Goal: Communication & Community: Answer question/provide support

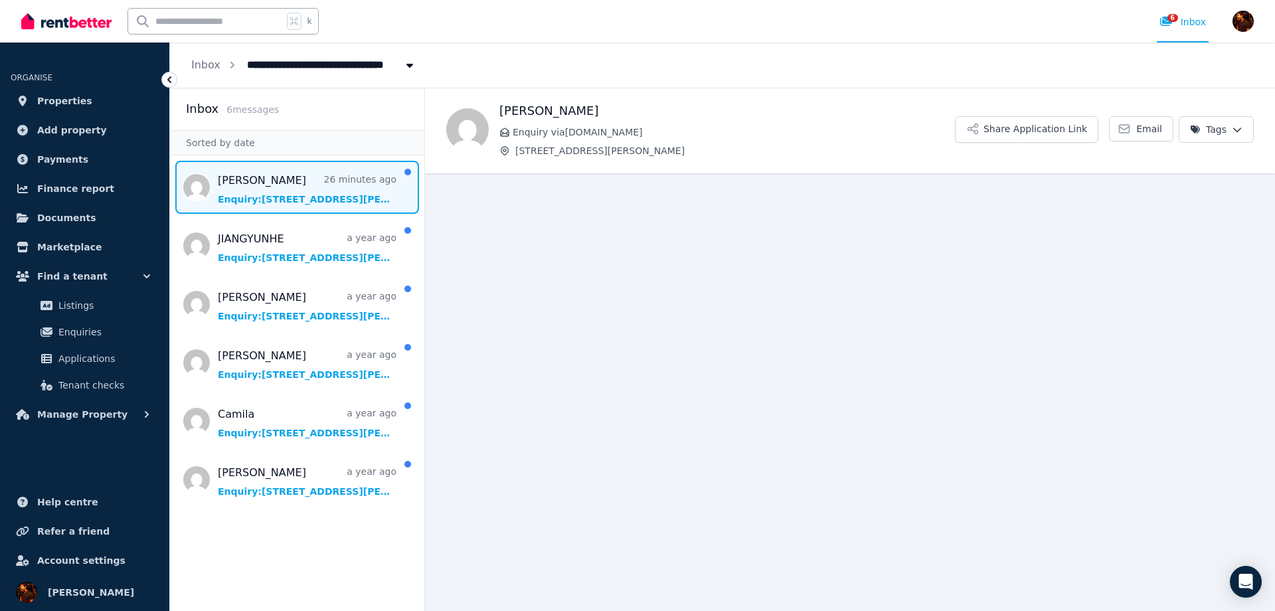
click at [315, 199] on span "Message list" at bounding box center [297, 187] width 254 height 53
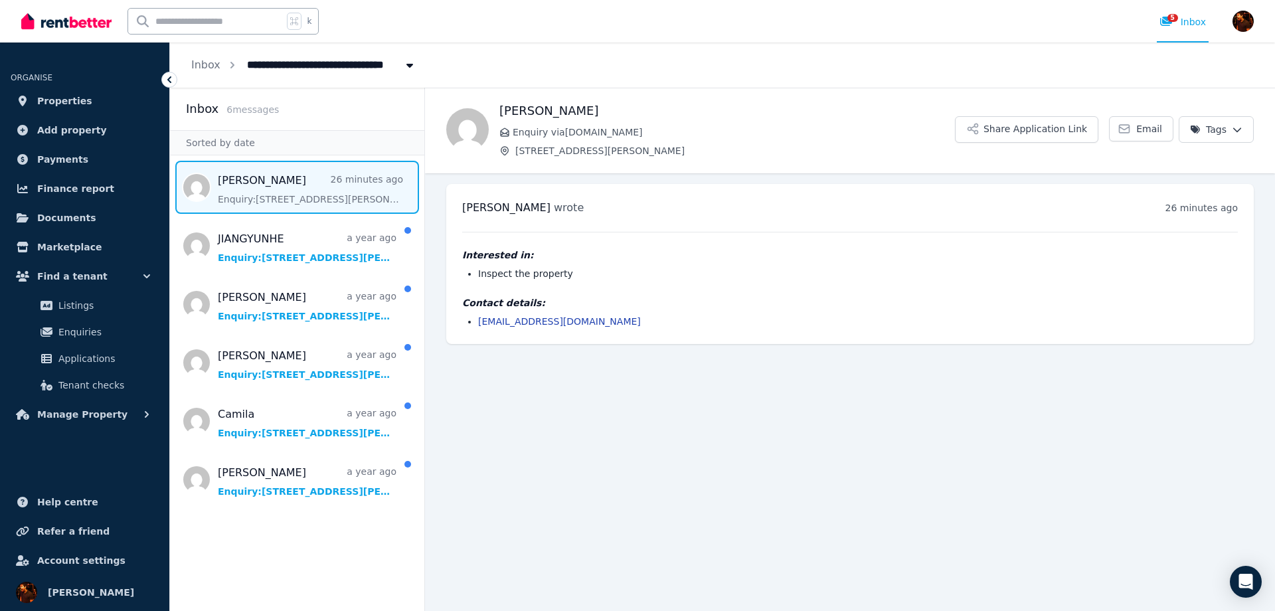
click at [753, 298] on h4 "Contact details:" at bounding box center [850, 302] width 776 height 13
drag, startPoint x: 578, startPoint y: 270, endPoint x: 778, endPoint y: 294, distance: 202.0
click at [777, 294] on div "Interested in: Inspect the property Contact details: [EMAIL_ADDRESS][DOMAIN_NAM…" at bounding box center [850, 280] width 776 height 96
click at [778, 294] on div "Interested in: Inspect the property Contact details: [EMAIL_ADDRESS][DOMAIN_NAM…" at bounding box center [850, 280] width 776 height 96
click at [1112, 128] on link "Email" at bounding box center [1141, 128] width 64 height 25
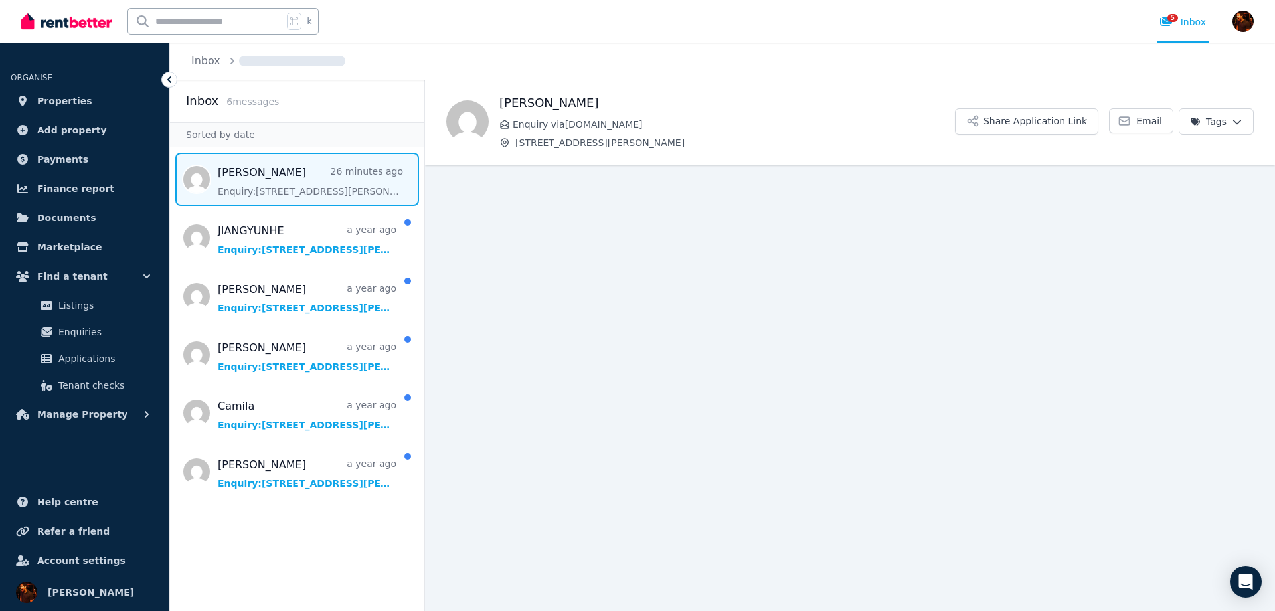
click at [590, 50] on div "Inbox" at bounding box center [722, 61] width 1105 height 37
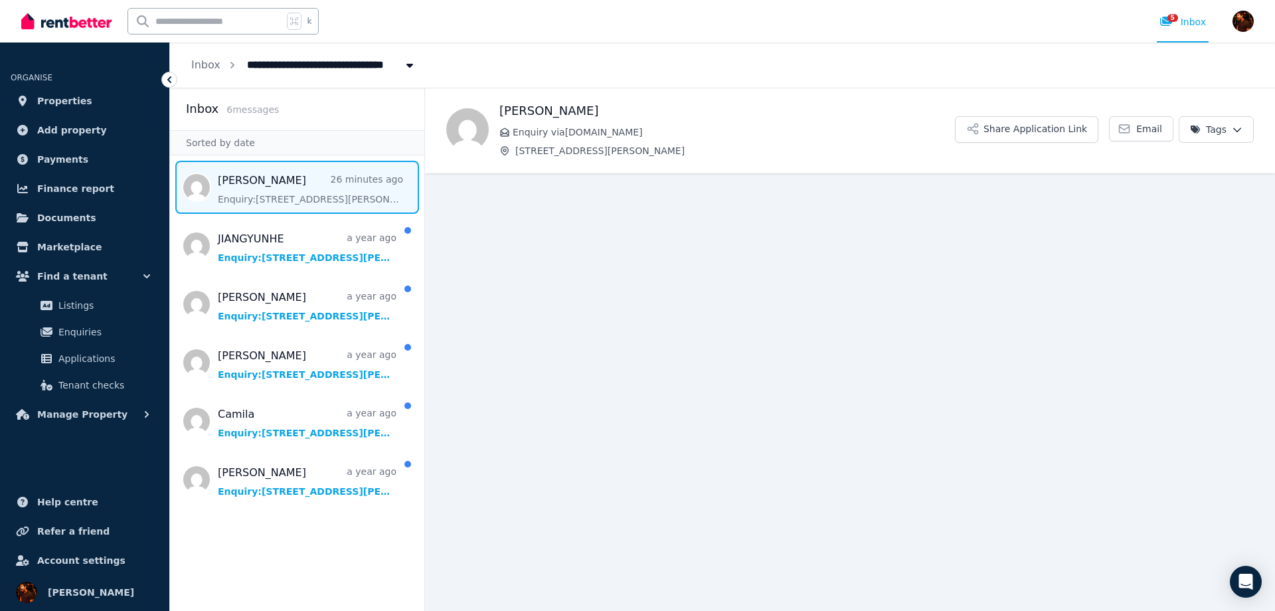
click at [656, 149] on span "[STREET_ADDRESS][PERSON_NAME]" at bounding box center [735, 150] width 440 height 13
drag, startPoint x: 616, startPoint y: 148, endPoint x: 819, endPoint y: 139, distance: 203.4
click at [620, 149] on span "[STREET_ADDRESS][PERSON_NAME]" at bounding box center [735, 150] width 440 height 13
click at [1008, 132] on button "Share Application Link" at bounding box center [1026, 129] width 143 height 27
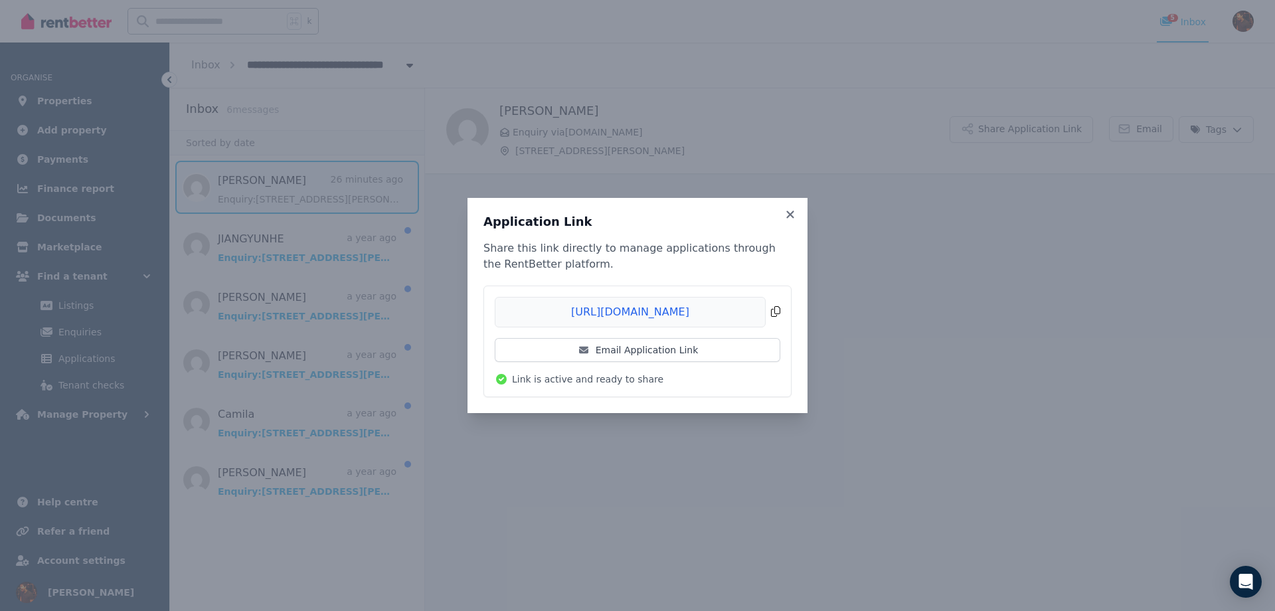
click at [776, 314] on span "Copied!" at bounding box center [638, 312] width 286 height 31
click at [787, 214] on icon at bounding box center [790, 215] width 13 height 12
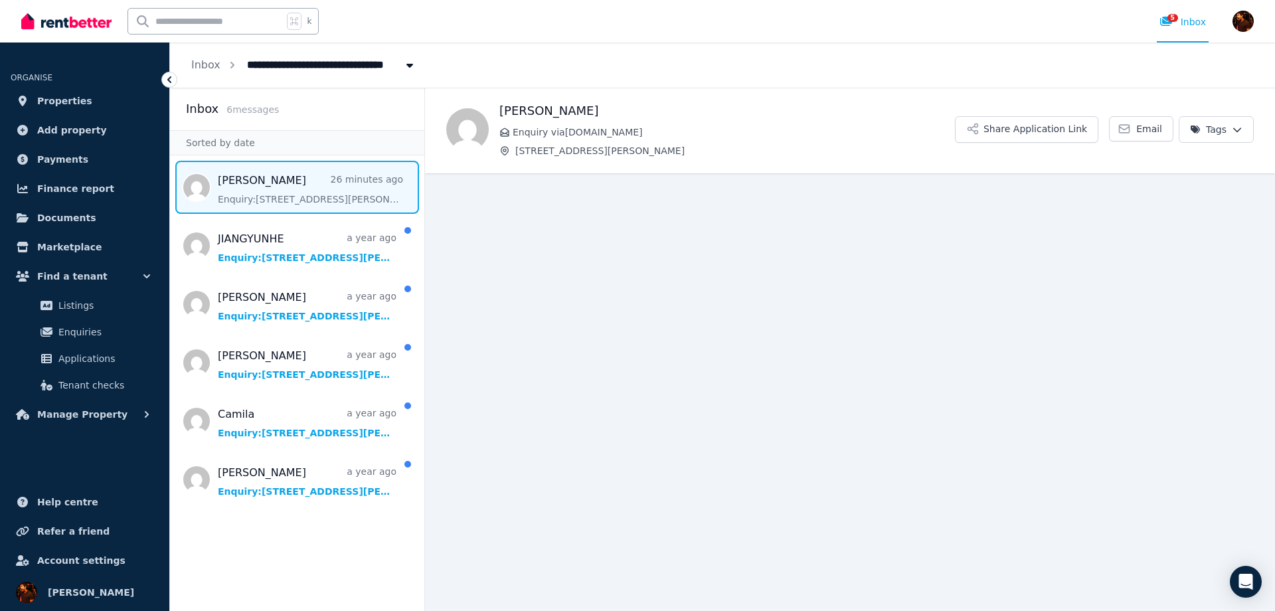
click at [644, 144] on span "[STREET_ADDRESS][PERSON_NAME]" at bounding box center [735, 150] width 440 height 13
click at [565, 108] on h1 "[PERSON_NAME]" at bounding box center [727, 111] width 456 height 19
drag, startPoint x: 726, startPoint y: 149, endPoint x: 416, endPoint y: 145, distance: 310.2
click at [721, 149] on span "[STREET_ADDRESS][PERSON_NAME]" at bounding box center [735, 150] width 440 height 13
click at [321, 185] on span "Message list" at bounding box center [297, 187] width 254 height 53
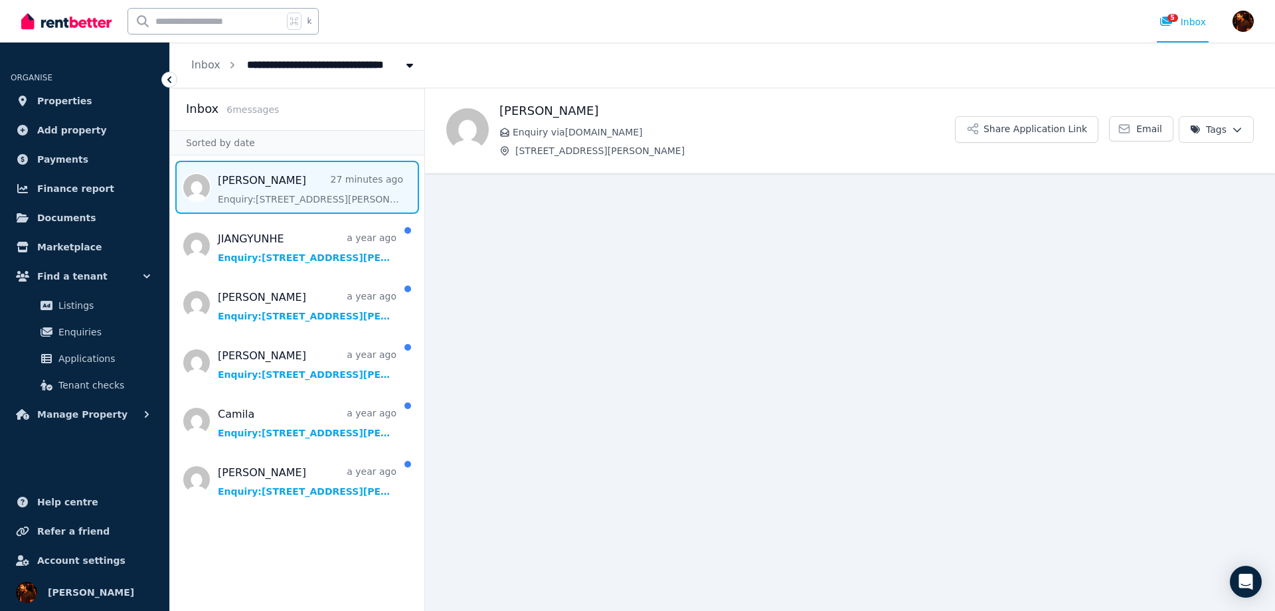
click at [589, 139] on div "Seamus Morgan Enquiry via RealEstate.com.au 7/37-51 Foster Street, Surry Hills" at bounding box center [727, 130] width 456 height 56
drag, startPoint x: 561, startPoint y: 125, endPoint x: 796, endPoint y: 151, distance: 236.6
click at [765, 139] on div "Seamus Morgan Enquiry via RealEstate.com.au 7/37-51 Foster Street, Surry Hills" at bounding box center [727, 130] width 456 height 56
click at [799, 152] on span "[STREET_ADDRESS][PERSON_NAME]" at bounding box center [735, 150] width 440 height 13
click at [1236, 130] on html "**********" at bounding box center [637, 305] width 1275 height 611
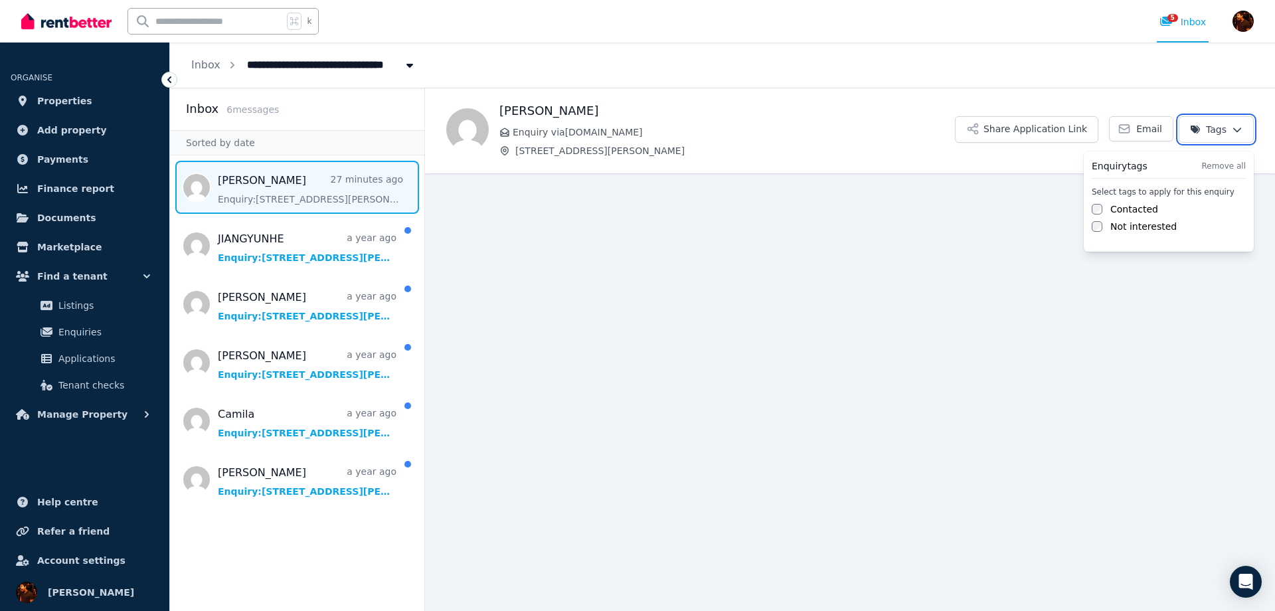
click at [830, 152] on html "**********" at bounding box center [637, 305] width 1275 height 611
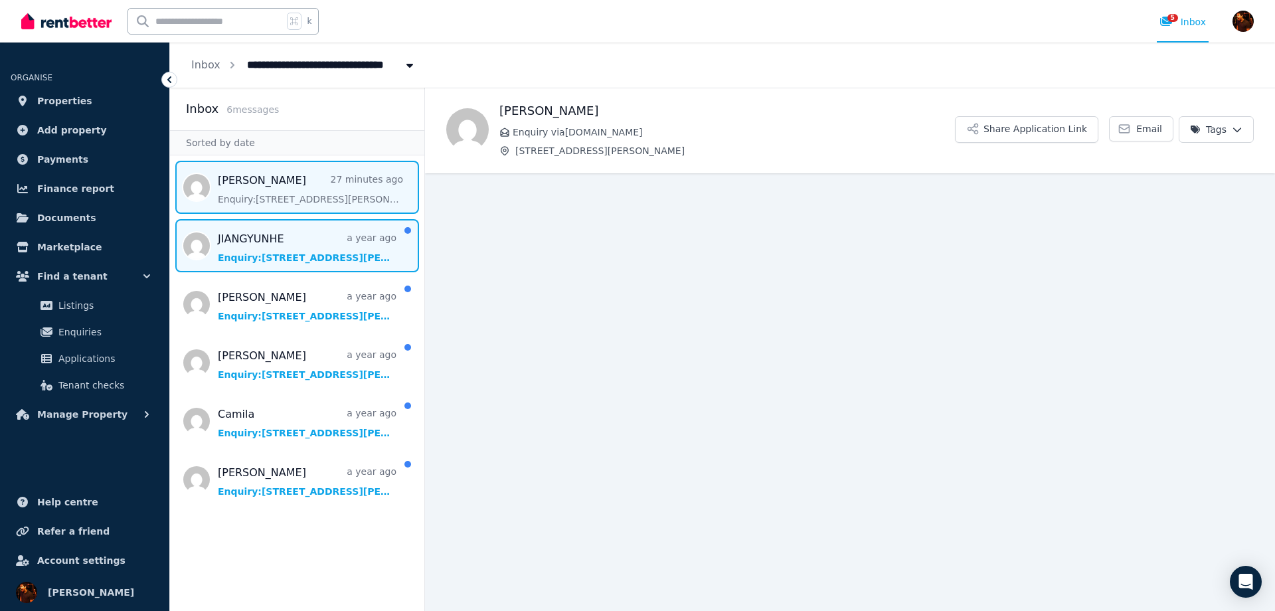
click at [295, 260] on span "Message list" at bounding box center [297, 245] width 254 height 53
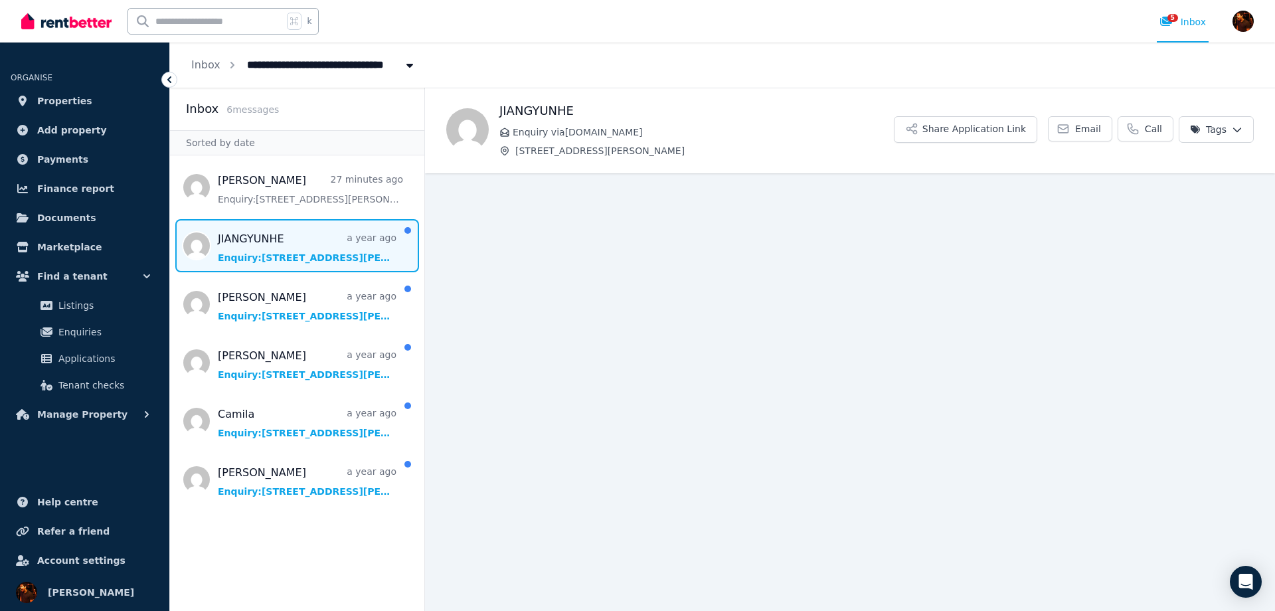
click at [592, 140] on div "JIANGYUNHE Enquiry via Domain.com.au 7/37-51 Foster Street, Surry Hills" at bounding box center [696, 130] width 395 height 56
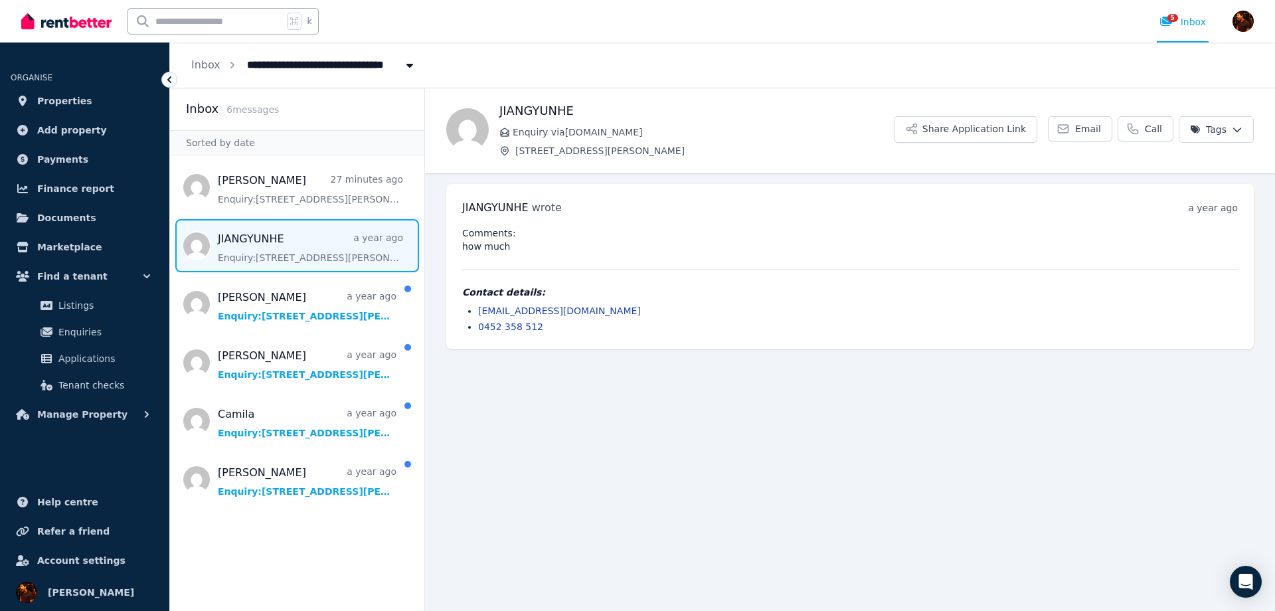
click at [380, 252] on span "Message list" at bounding box center [297, 245] width 254 height 53
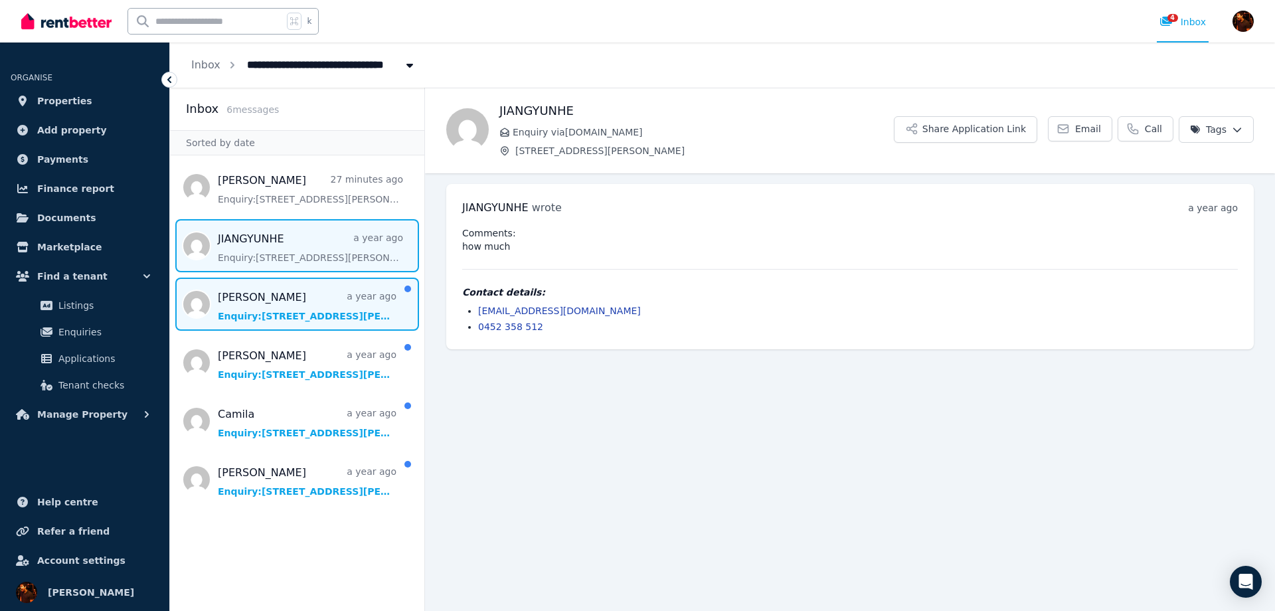
click at [298, 319] on span "Message list" at bounding box center [297, 304] width 254 height 53
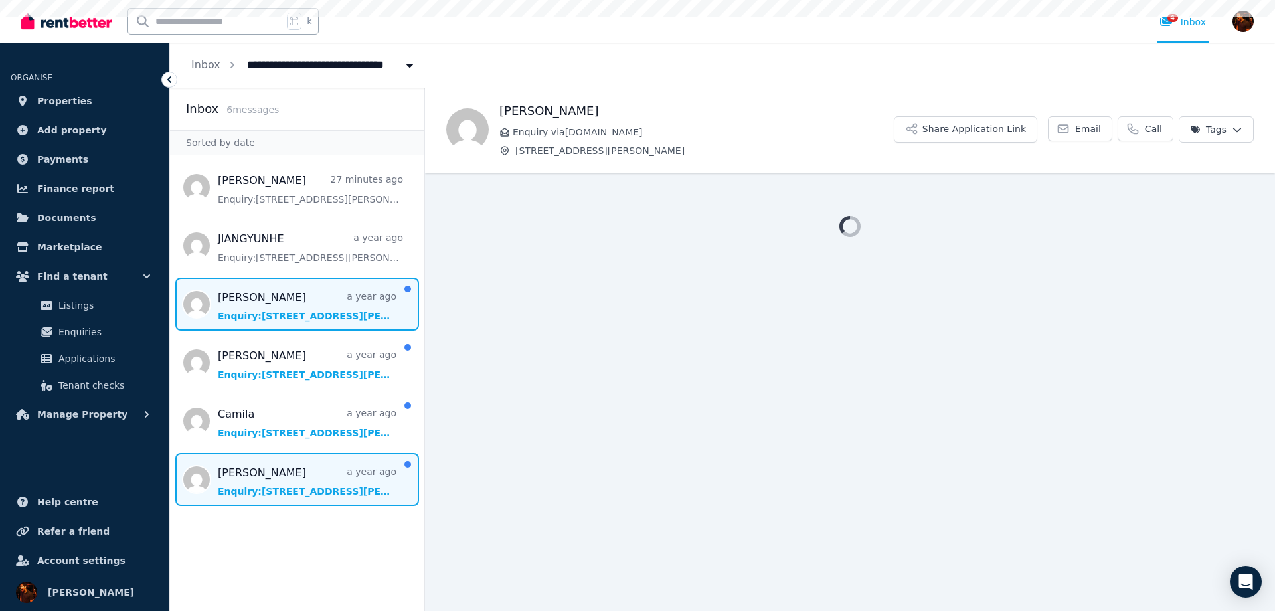
click at [316, 468] on span "Message list" at bounding box center [297, 479] width 254 height 53
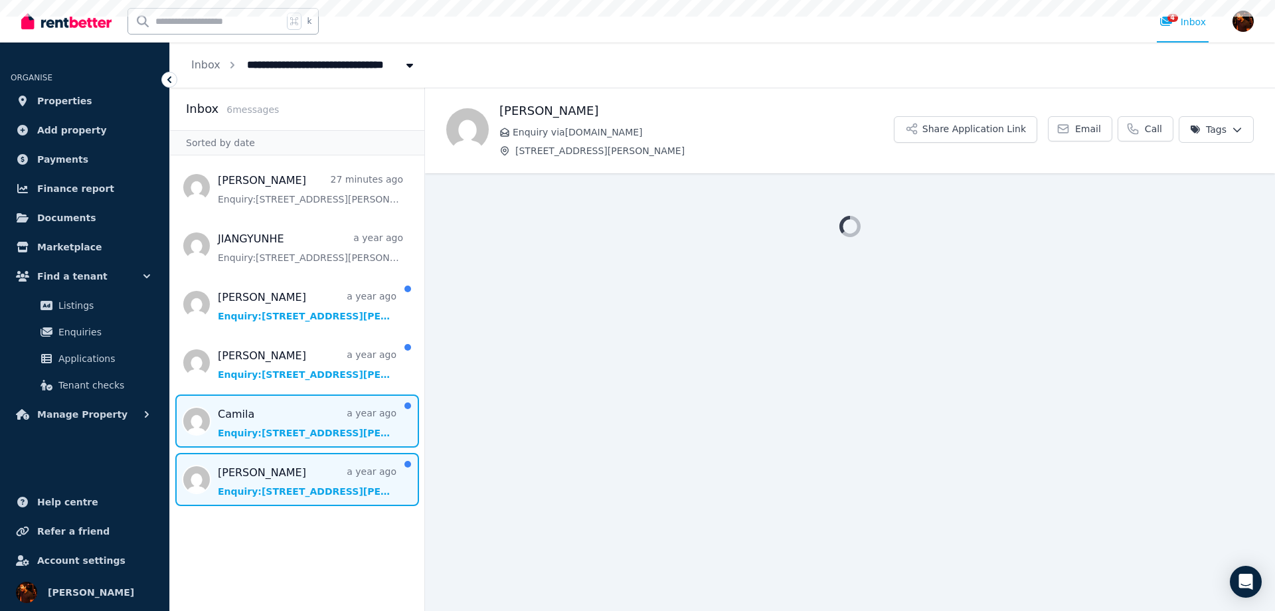
click at [326, 424] on span "Message list" at bounding box center [297, 421] width 254 height 53
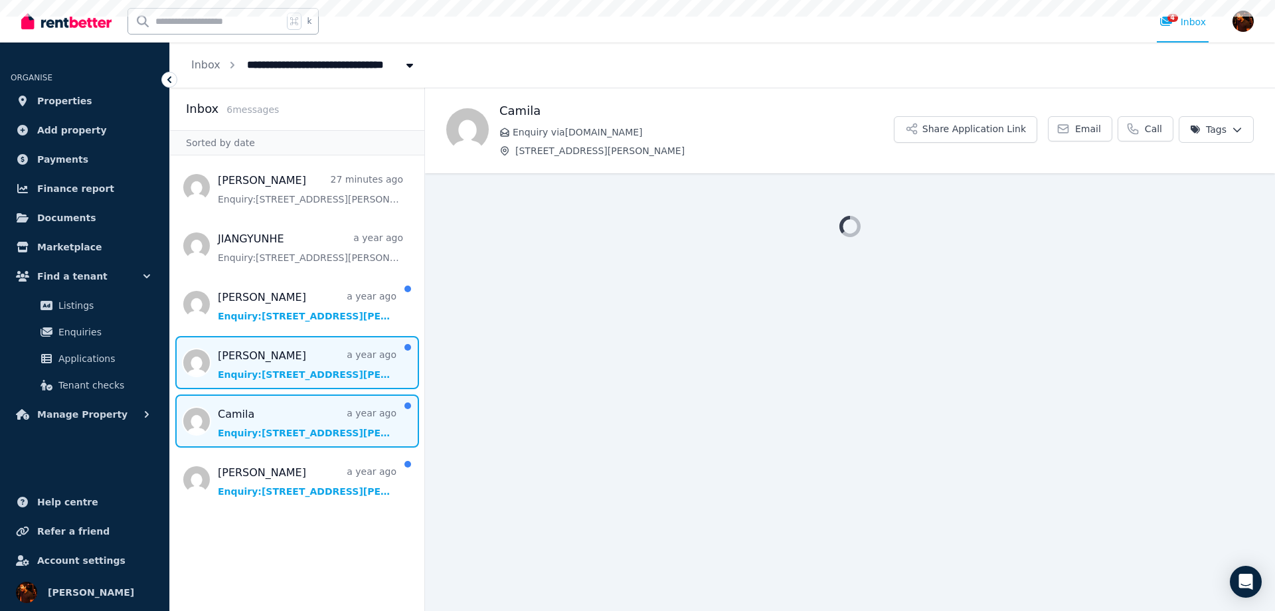
click at [328, 370] on span "Message list" at bounding box center [297, 362] width 254 height 53
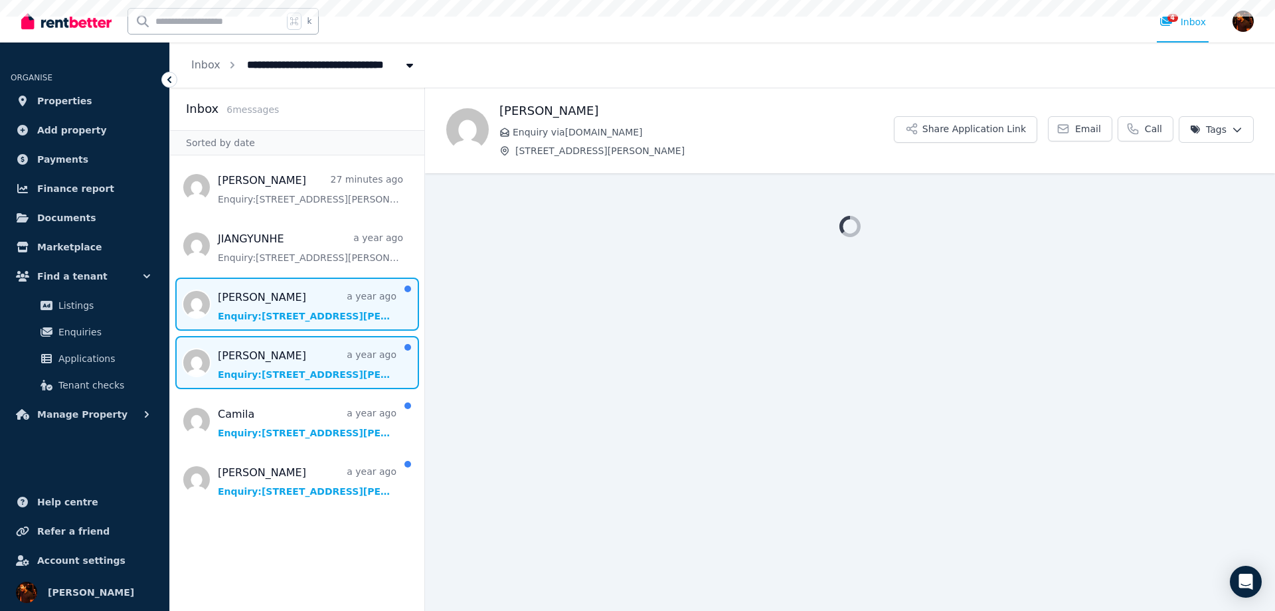
click at [324, 314] on span "Message list" at bounding box center [297, 304] width 254 height 53
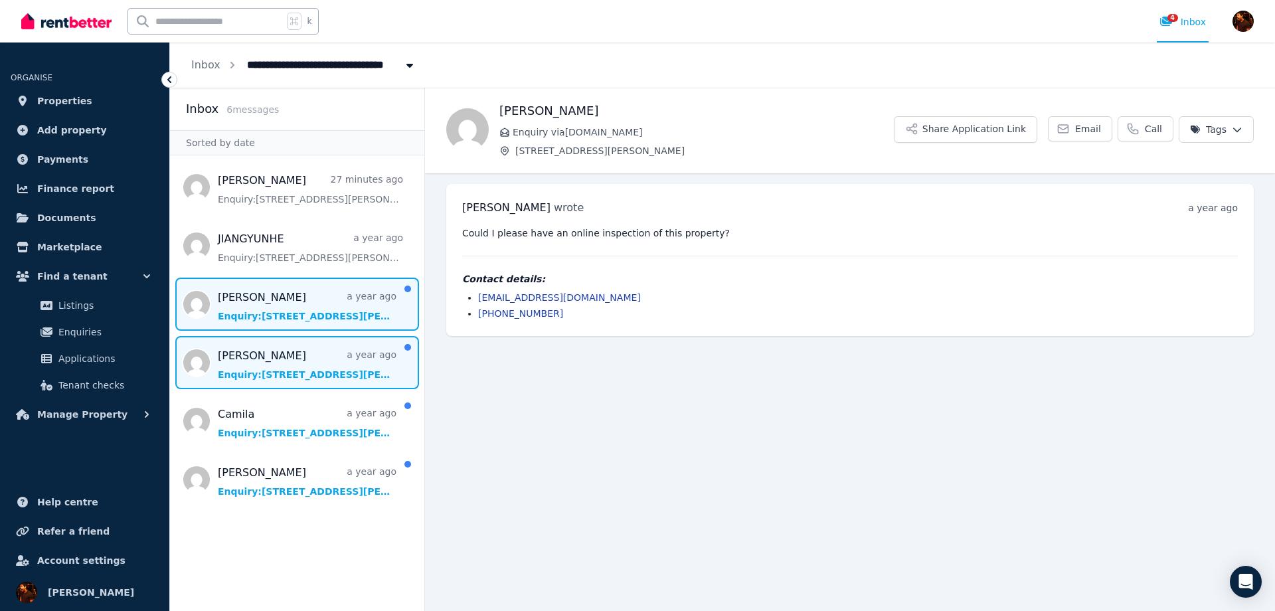
click at [328, 375] on span "Message list" at bounding box center [297, 362] width 254 height 53
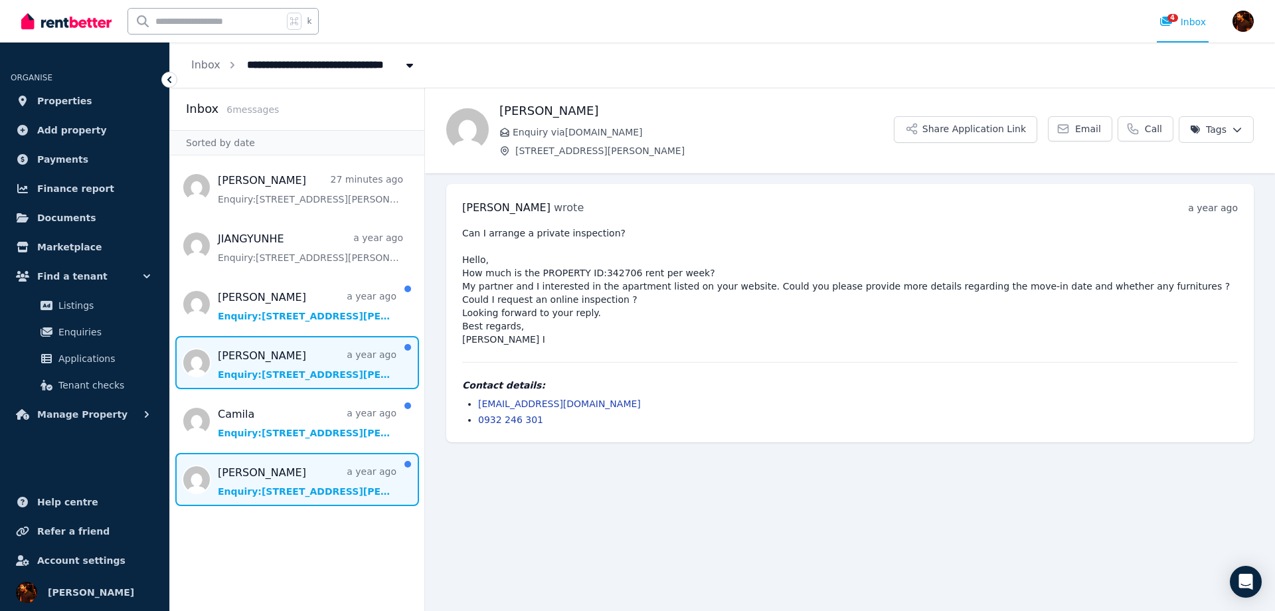
click at [325, 475] on span "Message list" at bounding box center [297, 479] width 254 height 53
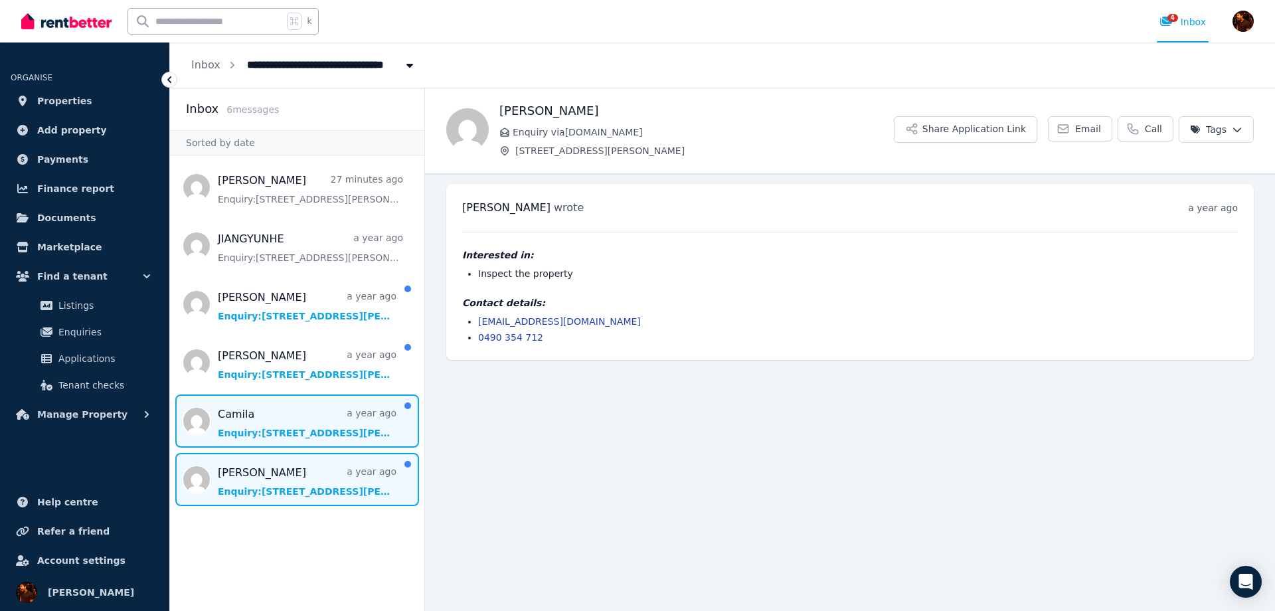
click at [329, 424] on span "Message list" at bounding box center [297, 421] width 254 height 53
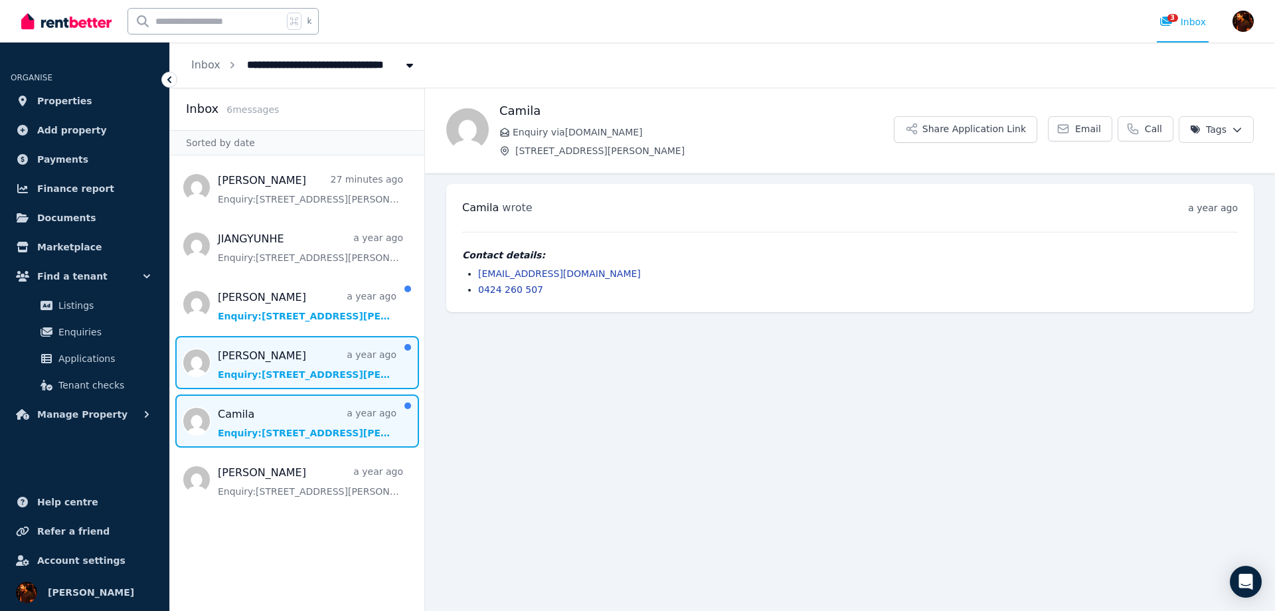
click at [332, 367] on span "Message list" at bounding box center [297, 362] width 254 height 53
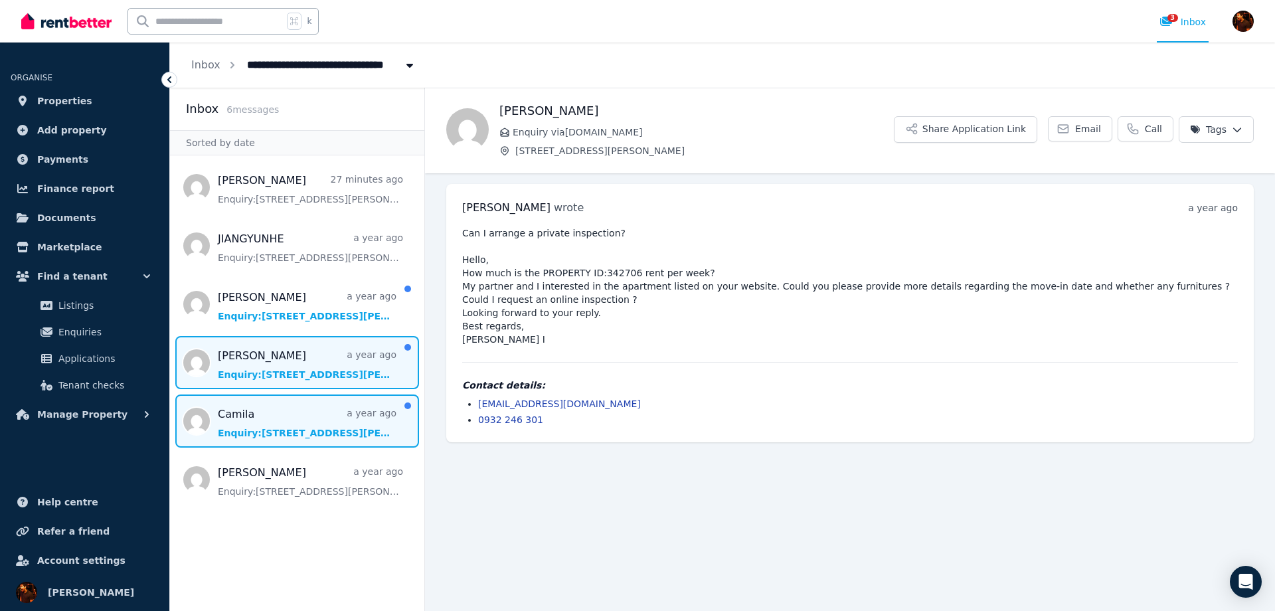
click at [338, 420] on span "Message list" at bounding box center [297, 421] width 254 height 53
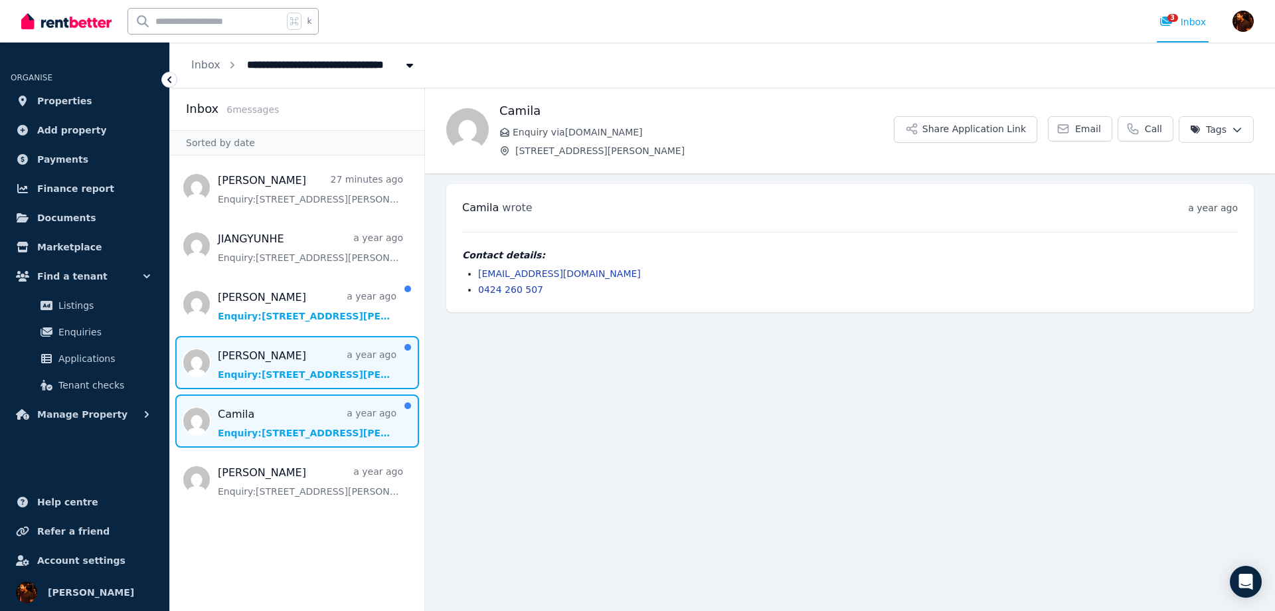
click at [343, 369] on span "Message list" at bounding box center [297, 362] width 254 height 53
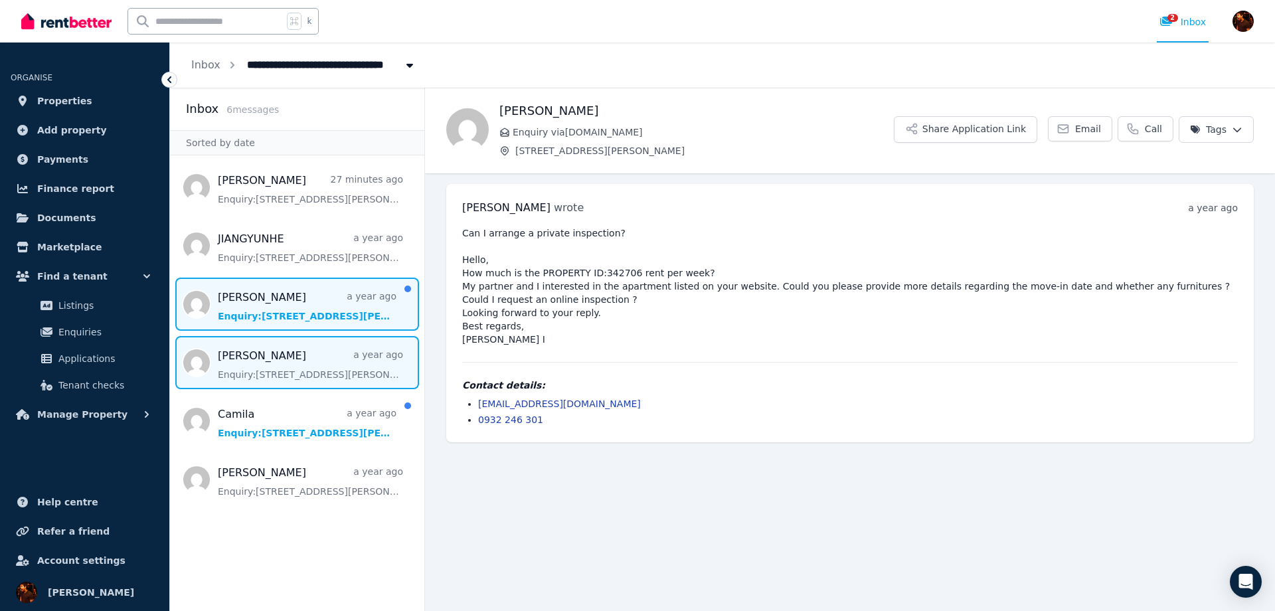
click at [350, 316] on span "Message list" at bounding box center [297, 304] width 254 height 53
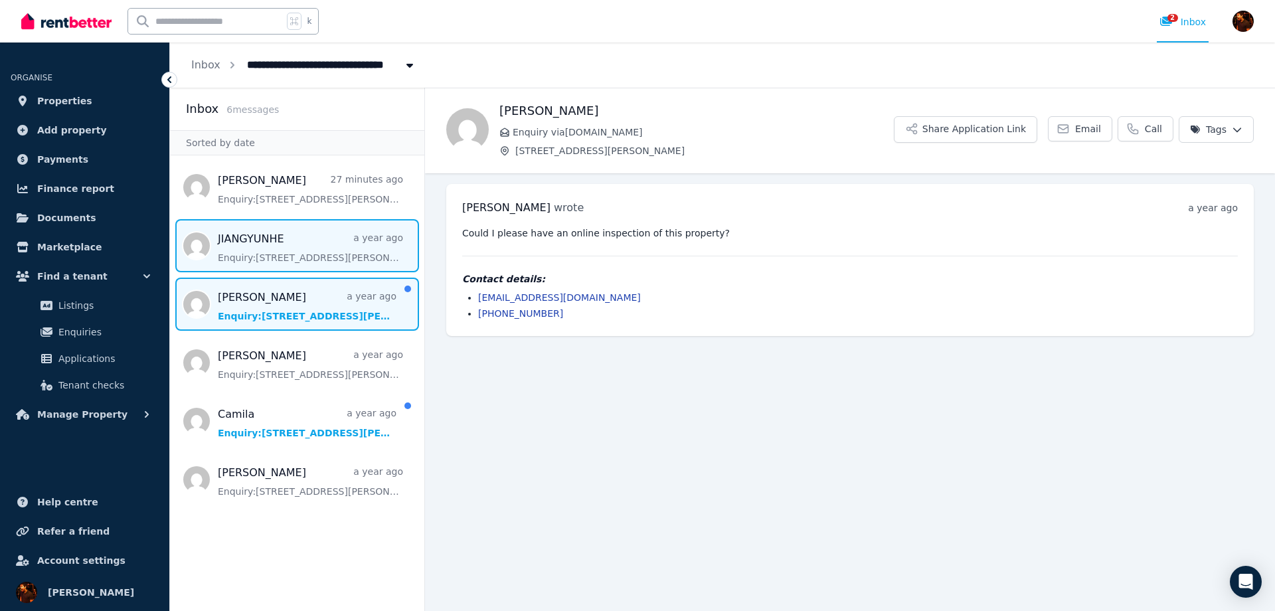
click at [315, 262] on span "Message list" at bounding box center [297, 245] width 254 height 53
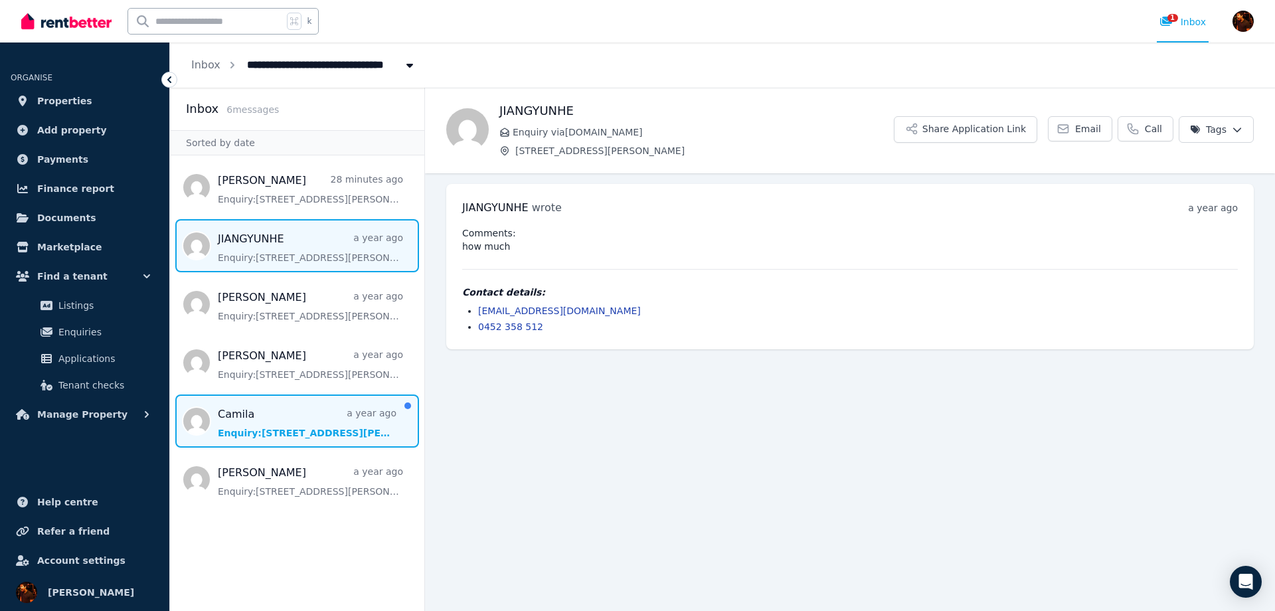
click at [304, 417] on span "Message list" at bounding box center [297, 421] width 254 height 53
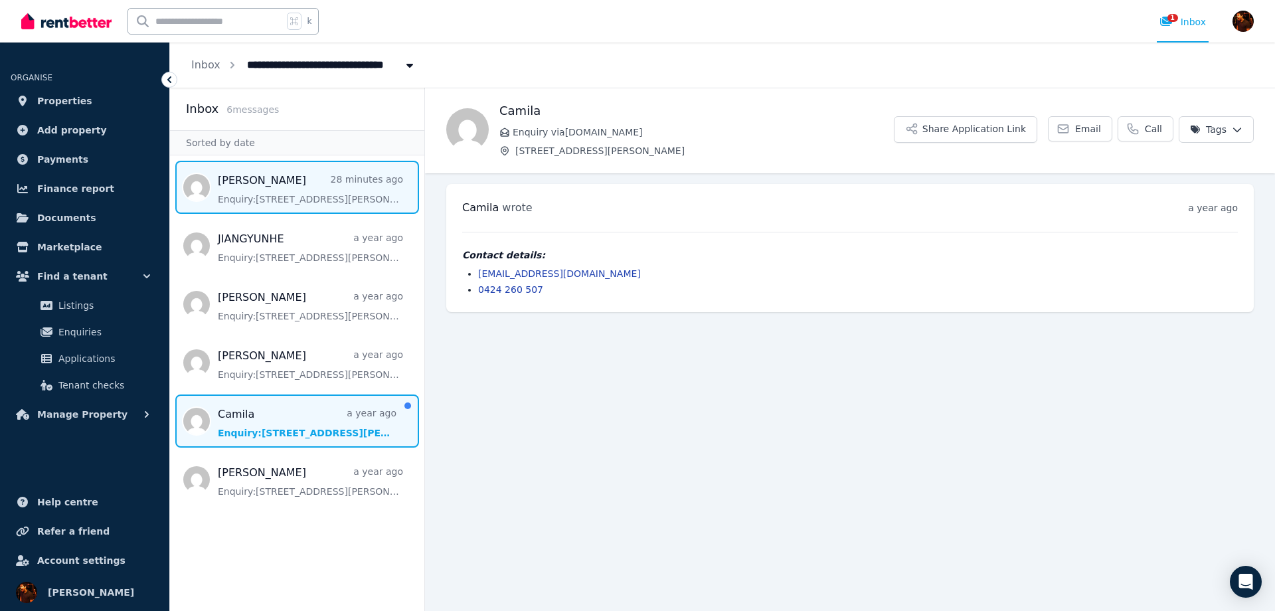
click at [270, 190] on span "Message list" at bounding box center [297, 187] width 254 height 53
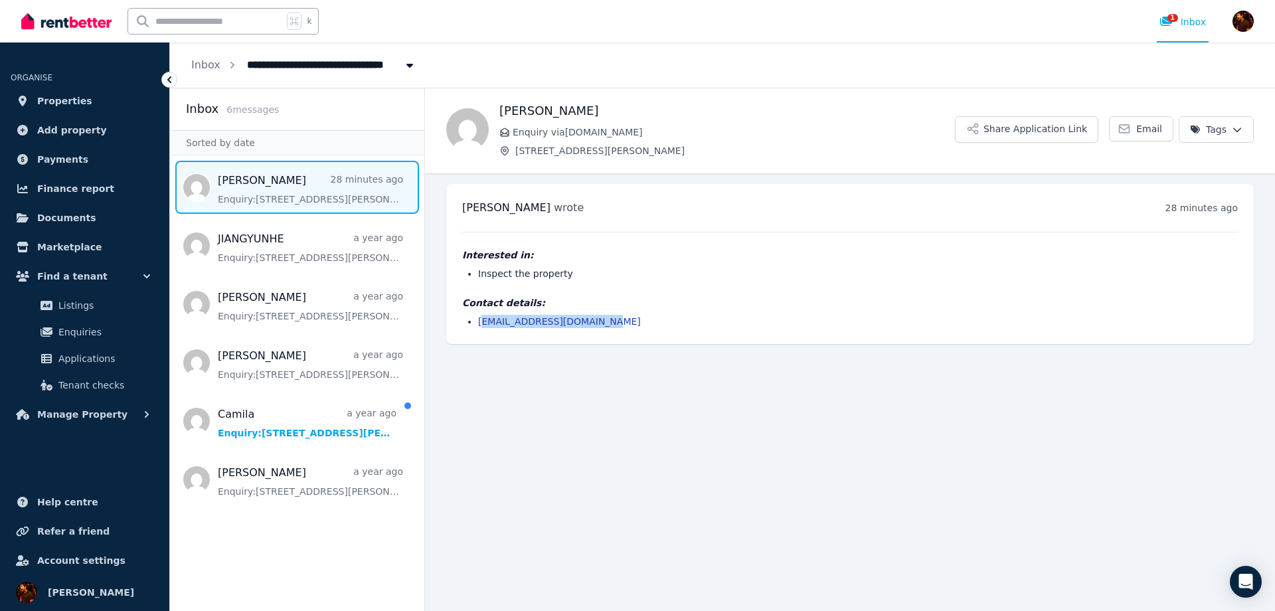
drag, startPoint x: 630, startPoint y: 322, endPoint x: 480, endPoint y: 321, distance: 150.1
click at [480, 321] on li "[EMAIL_ADDRESS][DOMAIN_NAME]" at bounding box center [858, 321] width 760 height 13
copy link "eamusmorgan1@hotmail.com"
drag, startPoint x: 864, startPoint y: 424, endPoint x: 492, endPoint y: 129, distance: 475.2
click at [864, 423] on main "Back Seamus Morgan Enquiry via RealEstate.com.au 7/37-51 Foster Street, Surry H…" at bounding box center [850, 349] width 850 height 523
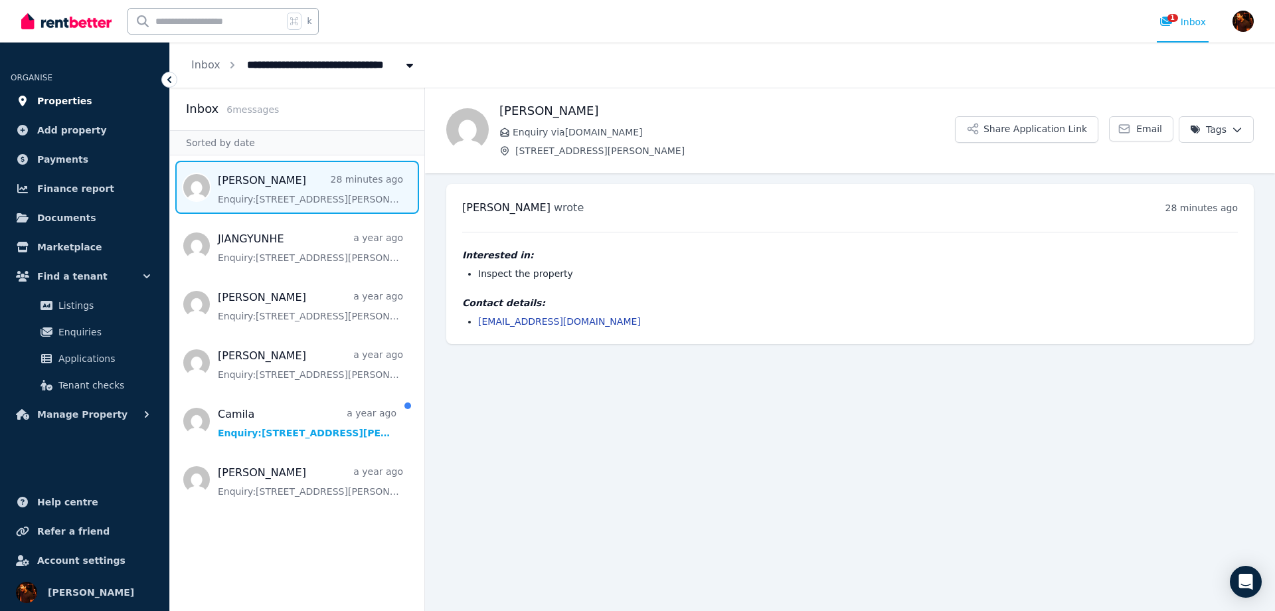
click at [48, 107] on span "Properties" at bounding box center [64, 101] width 55 height 16
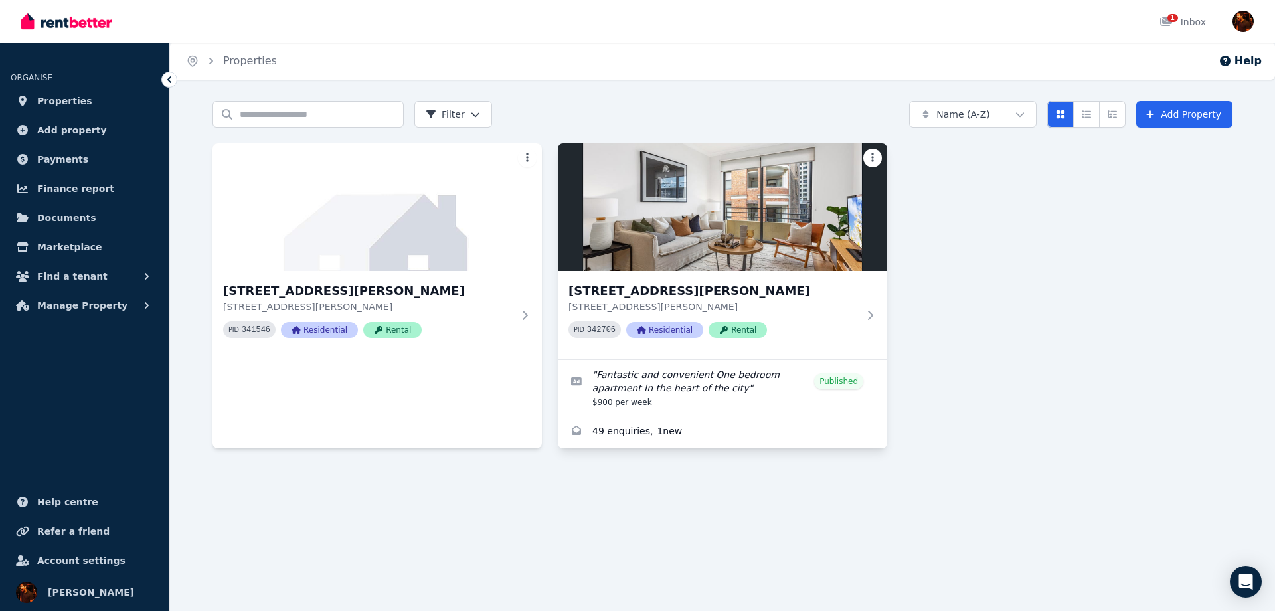
click at [876, 159] on html "Open main menu 1 Inbox Open user menu ORGANISE Properties Add property Payments…" at bounding box center [637, 305] width 1275 height 611
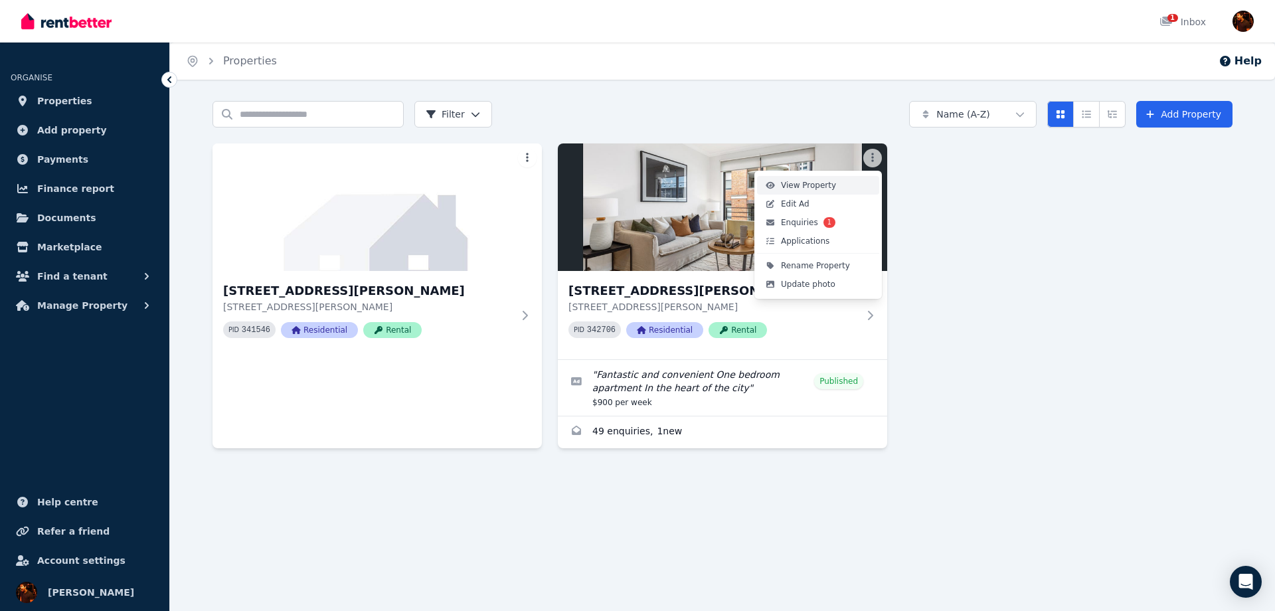
click at [825, 187] on span "View Property" at bounding box center [808, 185] width 55 height 11
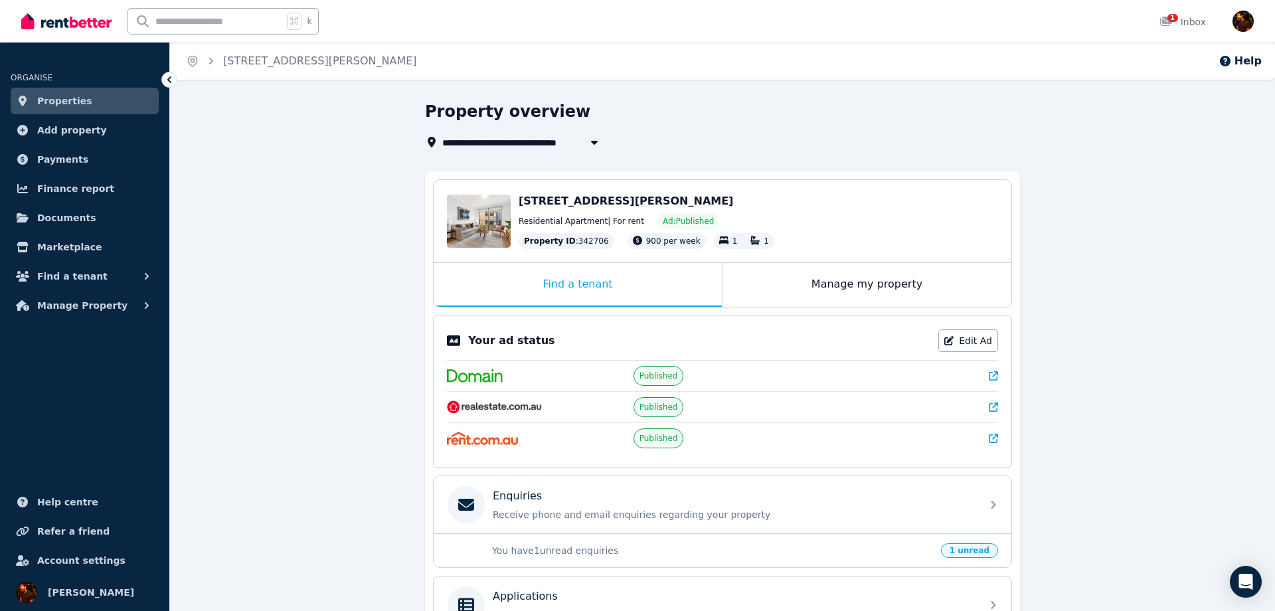
click at [995, 377] on icon at bounding box center [993, 375] width 9 height 9
click at [71, 105] on span "Properties" at bounding box center [64, 101] width 55 height 16
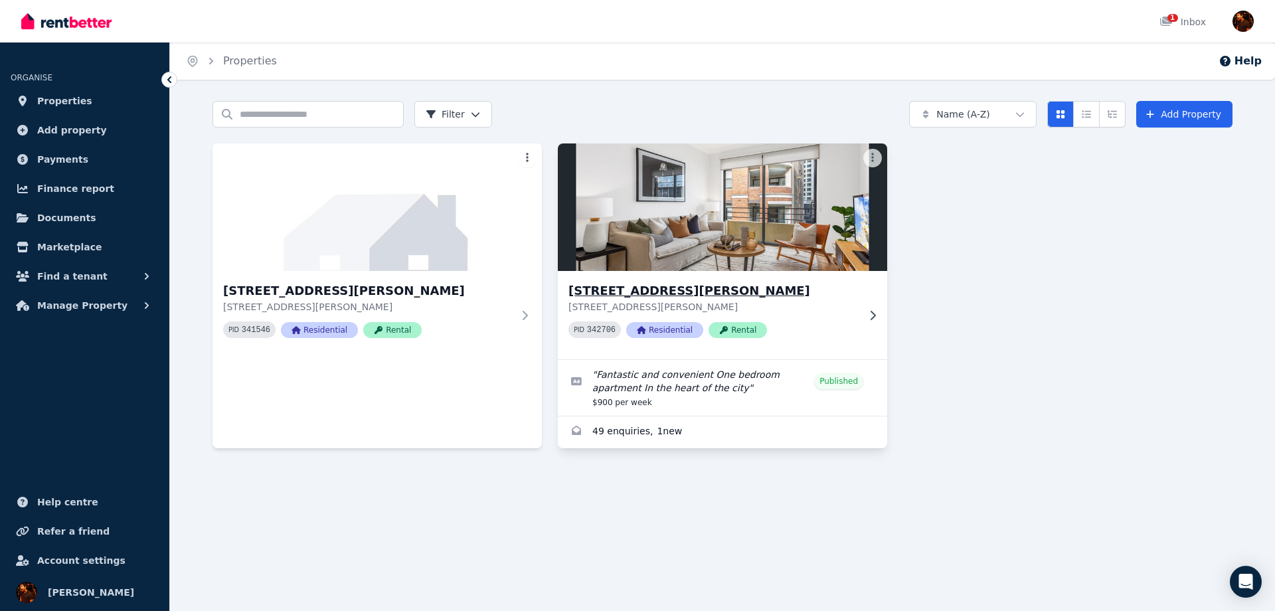
click at [811, 210] on img at bounding box center [723, 207] width 346 height 134
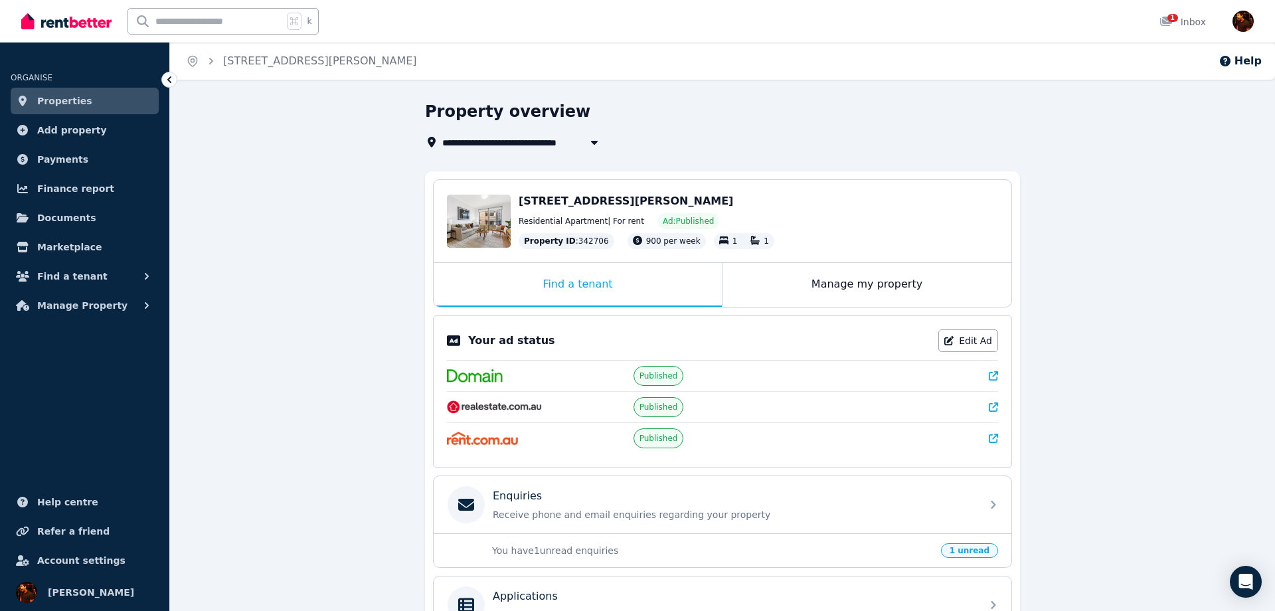
scroll to position [215, 0]
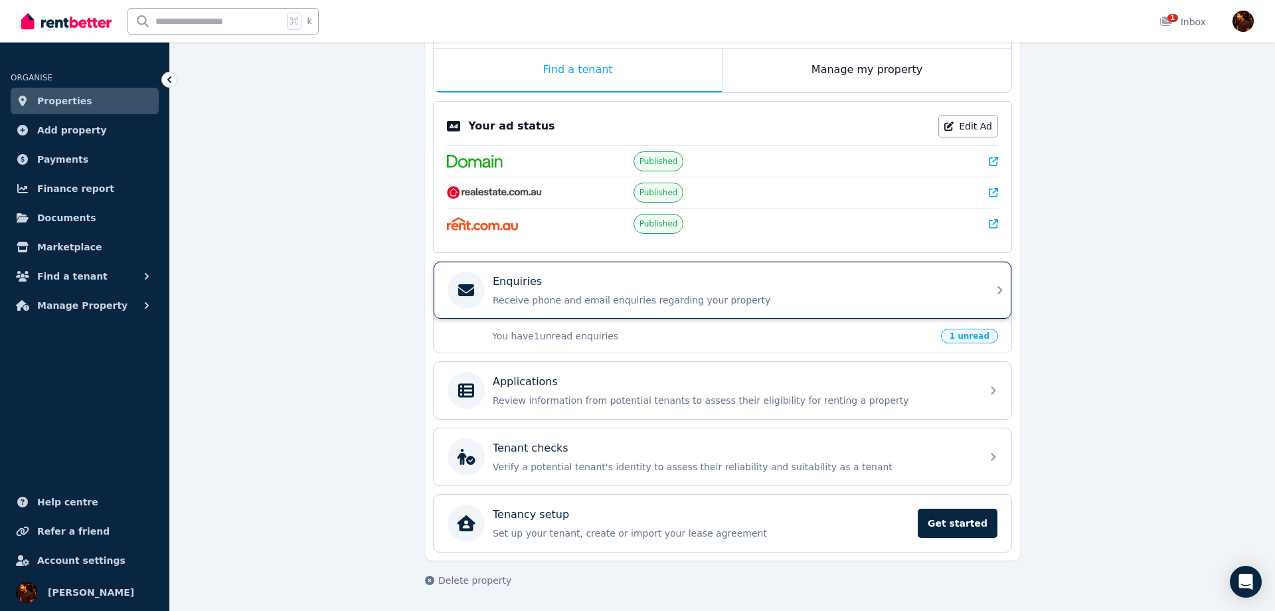
click at [537, 286] on p "Enquiries" at bounding box center [517, 282] width 49 height 16
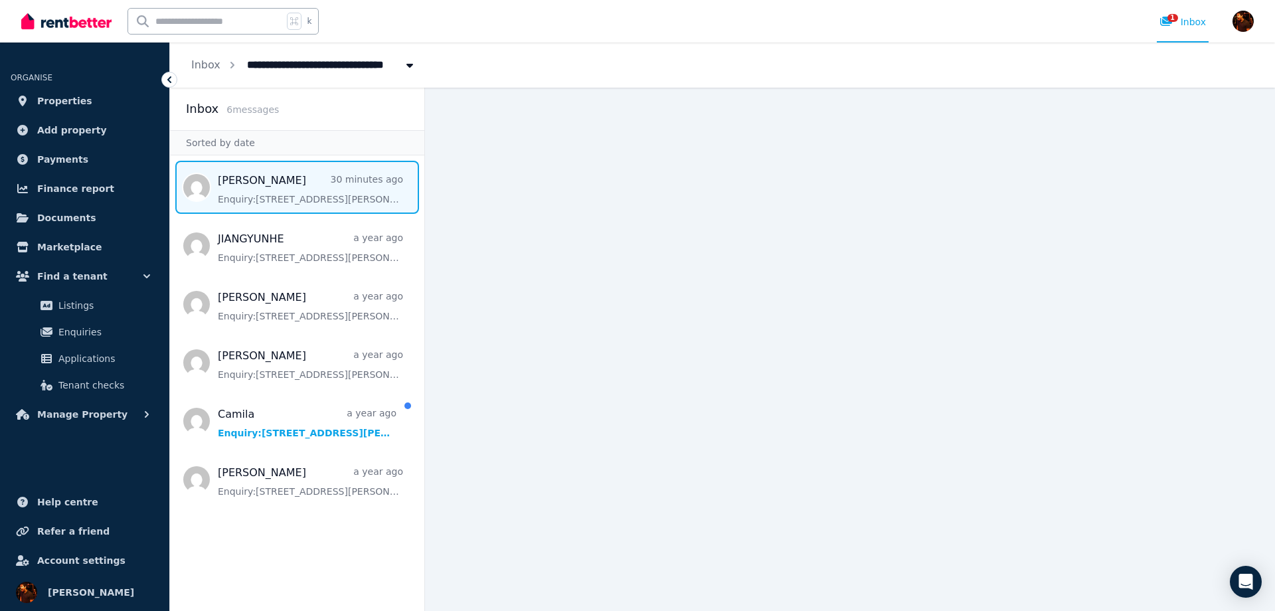
click at [288, 188] on span "Message list" at bounding box center [297, 187] width 254 height 53
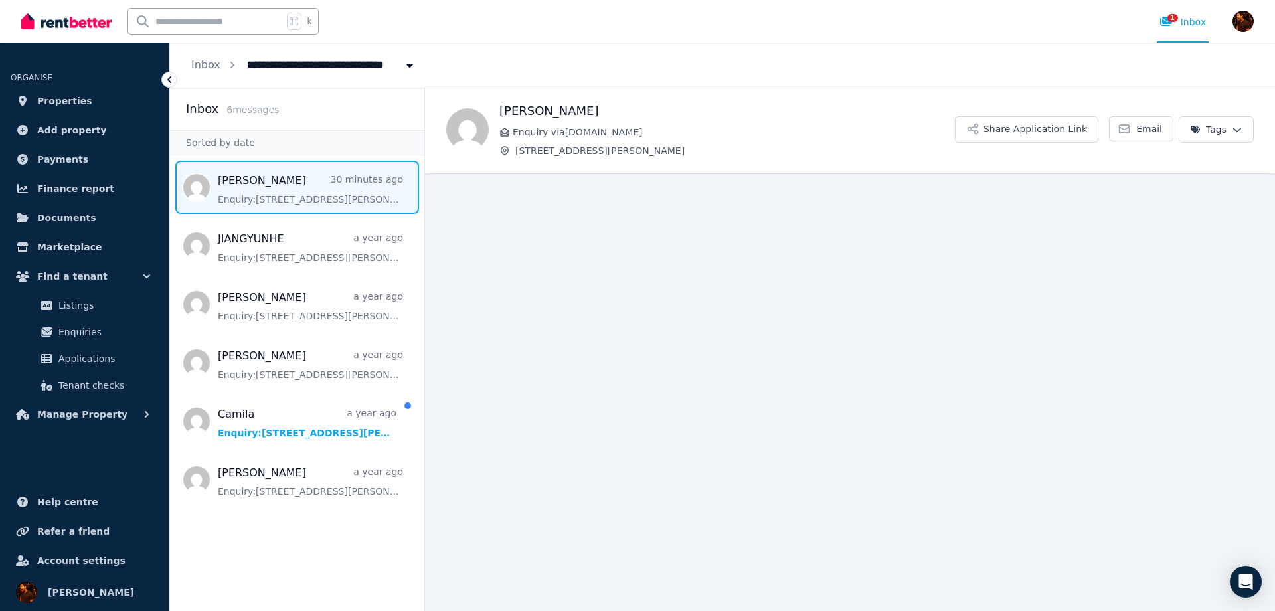
click at [525, 110] on h1 "[PERSON_NAME]" at bounding box center [727, 111] width 456 height 19
copy h1 "Seamus"
